Goal: Transaction & Acquisition: Purchase product/service

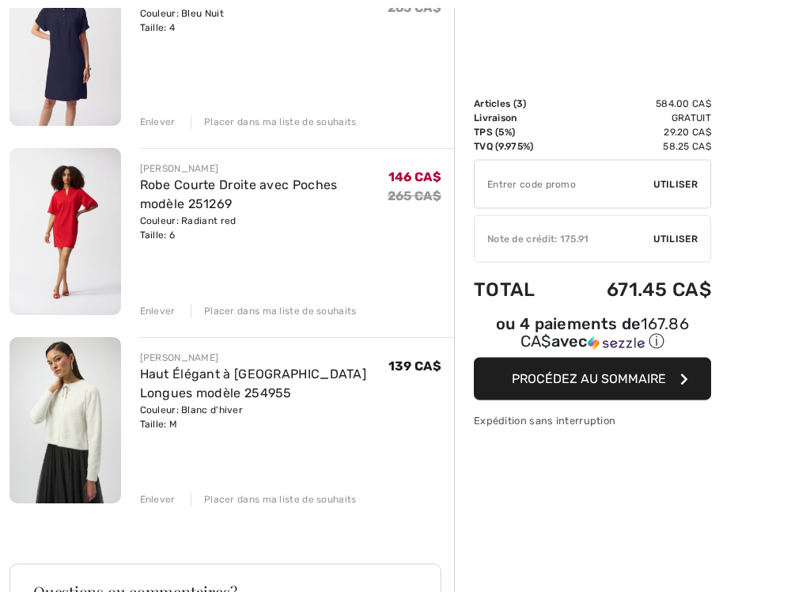
scroll to position [267, 0]
click at [97, 256] on img at bounding box center [65, 231] width 112 height 166
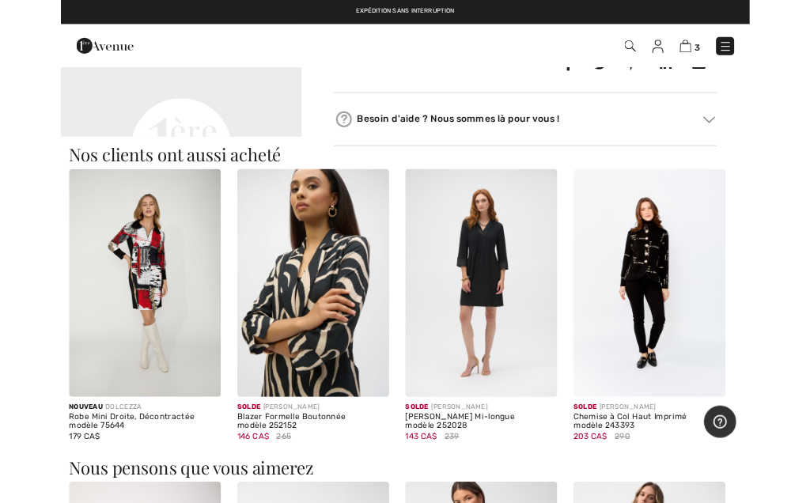
scroll to position [848, 0]
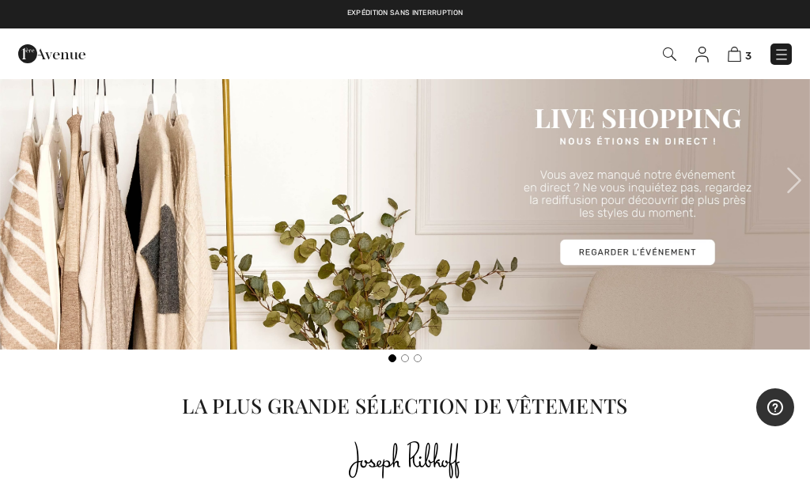
scroll to position [487, 0]
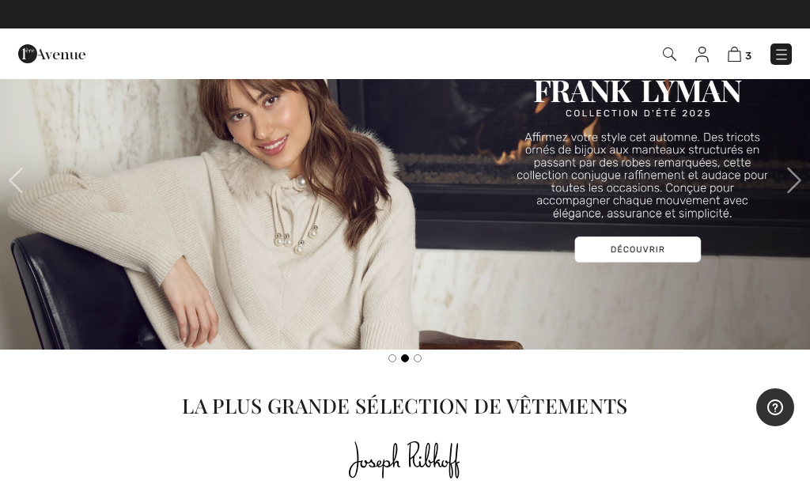
click at [739, 53] on img at bounding box center [734, 54] width 13 height 15
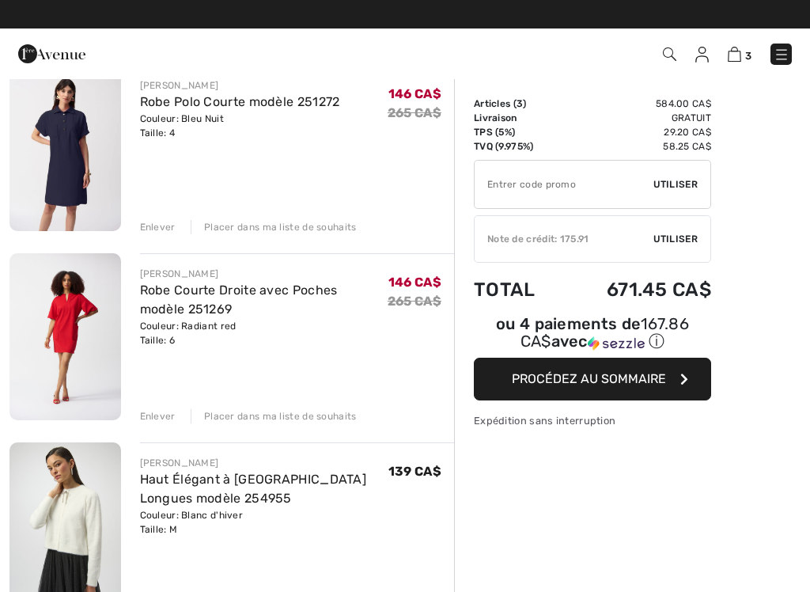
scroll to position [161, 0]
click at [158, 229] on div "Enlever" at bounding box center [158, 228] width 36 height 14
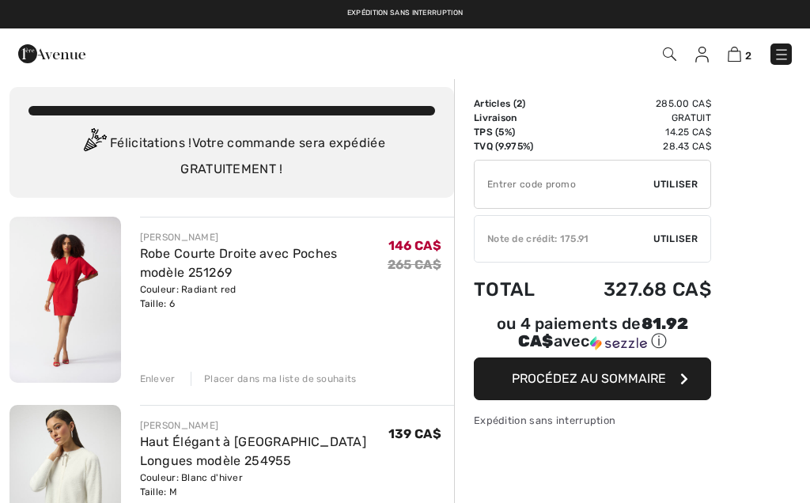
scroll to position [0, 0]
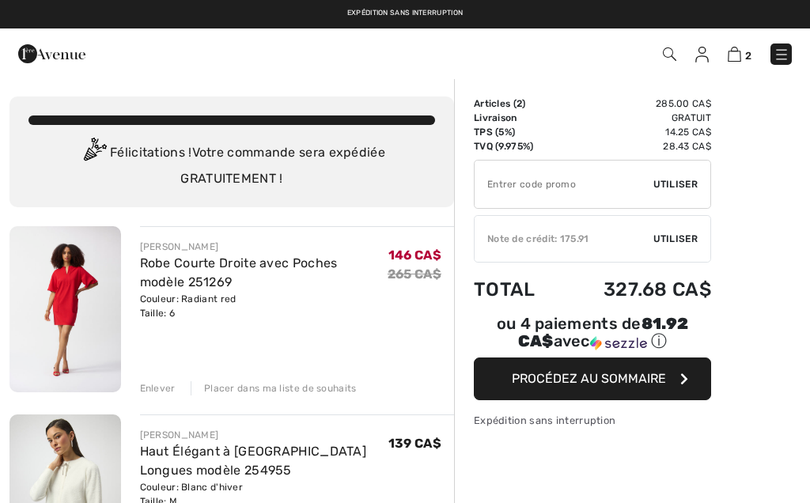
click at [281, 4] on div "Expédition sans interruption Livraison gratuite dès 99$ | Retours gratuits" at bounding box center [405, 14] width 810 height 28
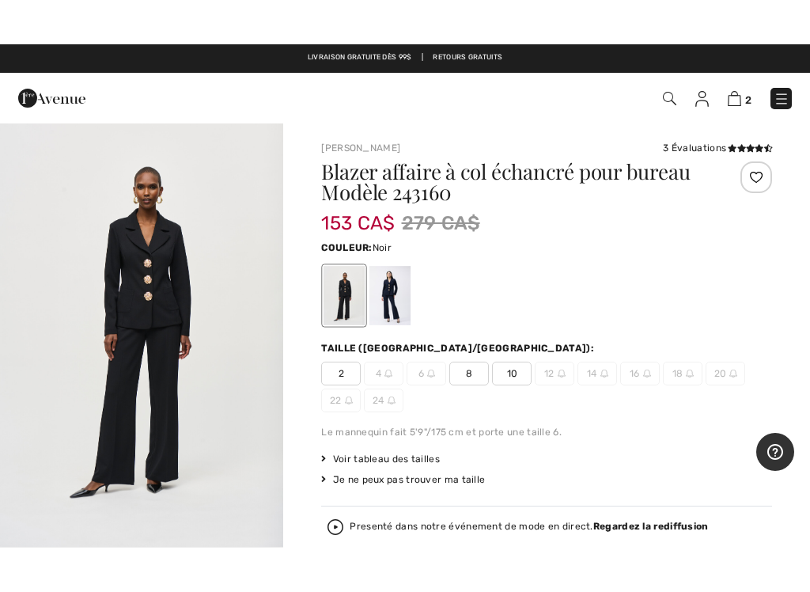
scroll to position [71, 0]
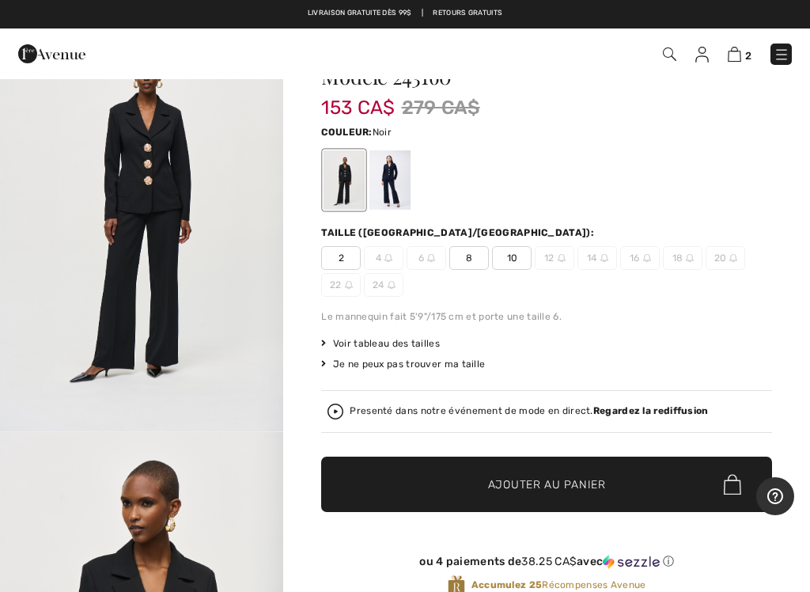
click at [423, 267] on span "6" at bounding box center [427, 258] width 40 height 24
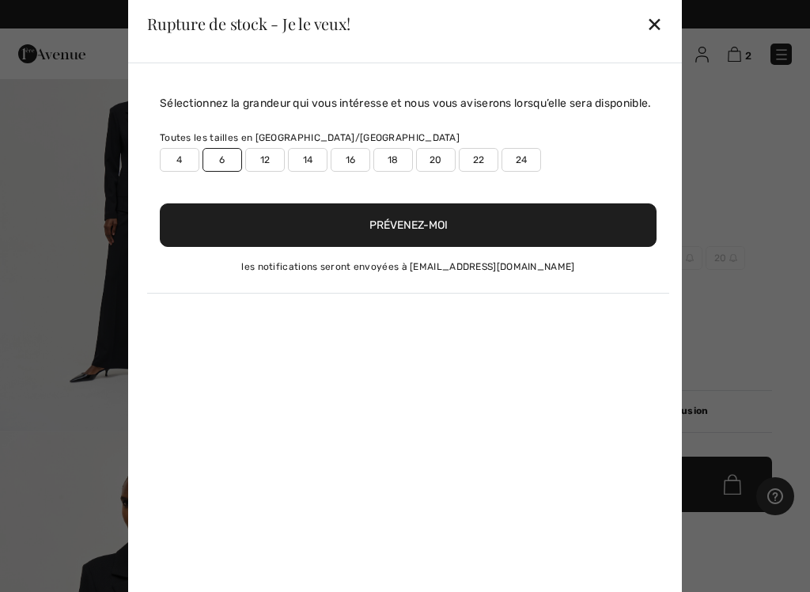
click at [414, 247] on button "Prévenez-moi" at bounding box center [408, 225] width 497 height 44
click at [409, 247] on button "Prévenez-moi" at bounding box center [408, 225] width 497 height 44
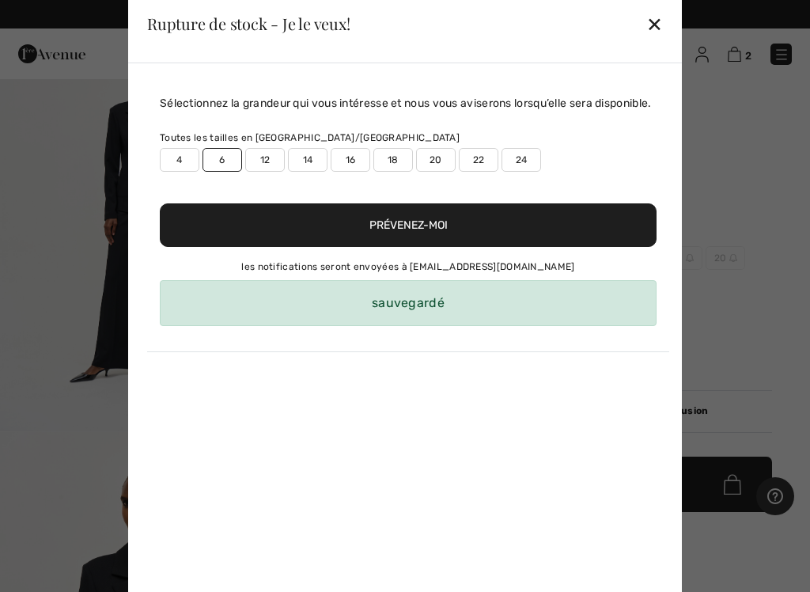
click at [415, 326] on div "sauvegardé" at bounding box center [408, 303] width 497 height 46
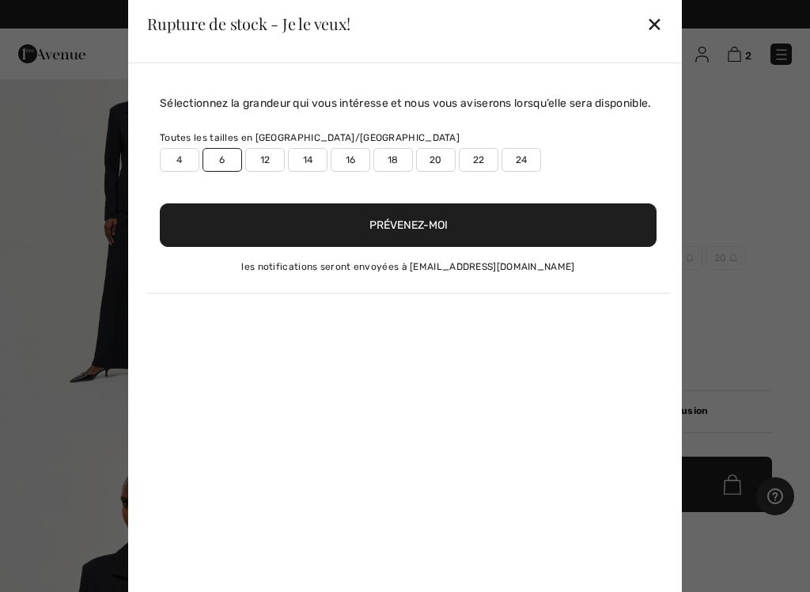
click at [662, 23] on div "✕" at bounding box center [655, 23] width 17 height 33
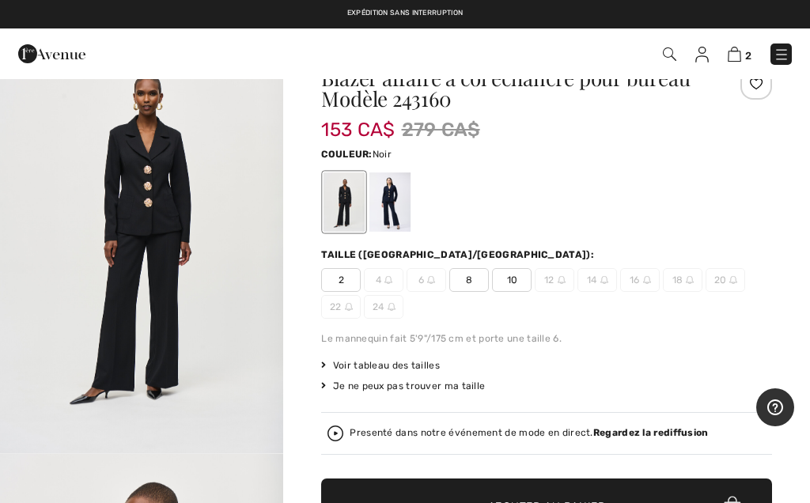
scroll to position [0, 0]
